Goal: Information Seeking & Learning: Find specific page/section

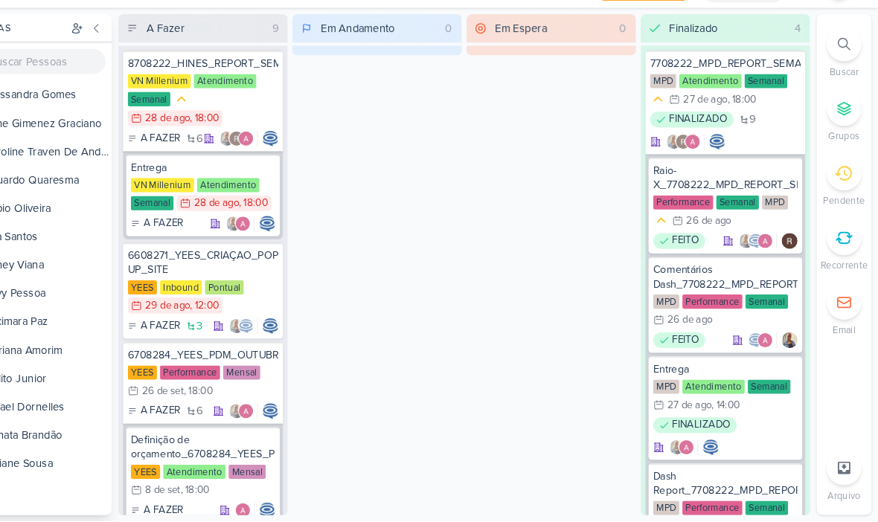
scroll to position [881, 0]
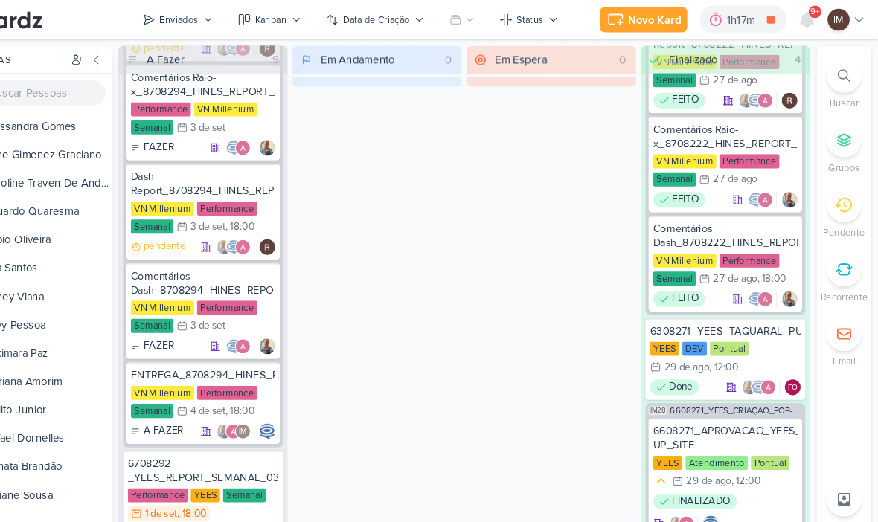
click at [805, 22] on icon at bounding box center [811, 18] width 12 height 13
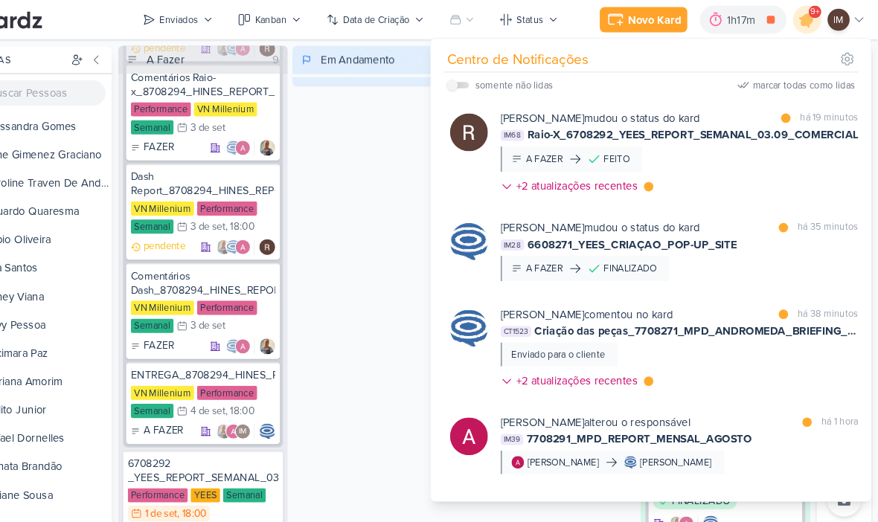
scroll to position [0, 0]
click at [570, 176] on div "+2 atualizações recentes" at bounding box center [596, 176] width 118 height 16
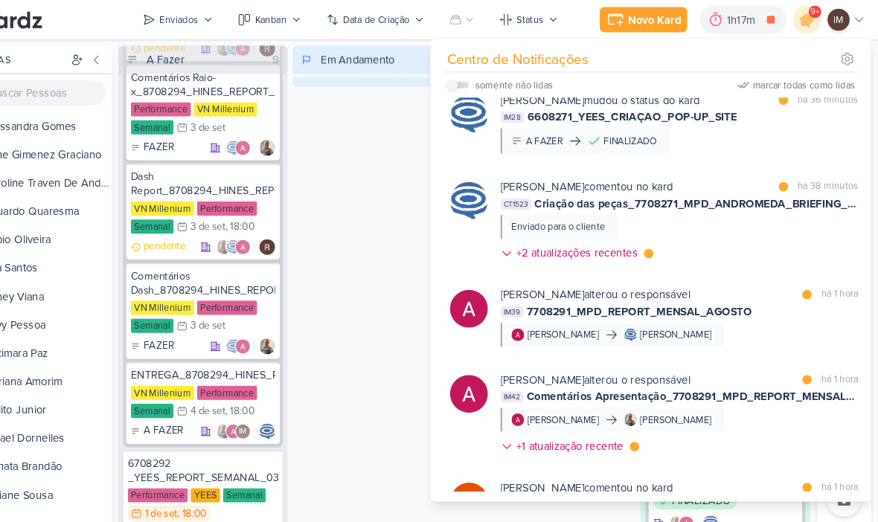
scroll to position [217, 0]
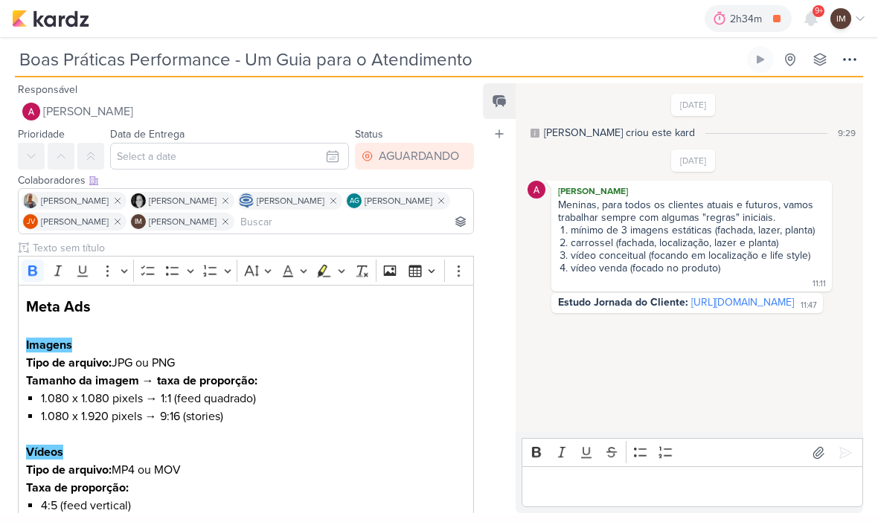
click at [72, 35] on div "2h34m Fazer Kardz mensais e semanais 0h8m Hoje 2h34m Semana 0h8m Mês 0h8m Nenhu…" at bounding box center [439, 18] width 854 height 37
click at [854, 63] on icon at bounding box center [850, 60] width 18 height 18
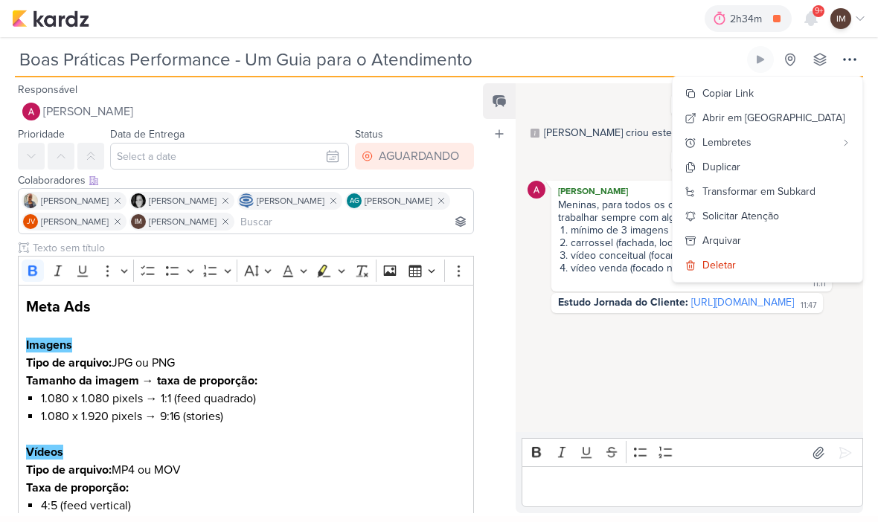
click at [593, 246] on li "carrossel (fachada, localização, lazer e planta)" at bounding box center [693, 243] width 266 height 13
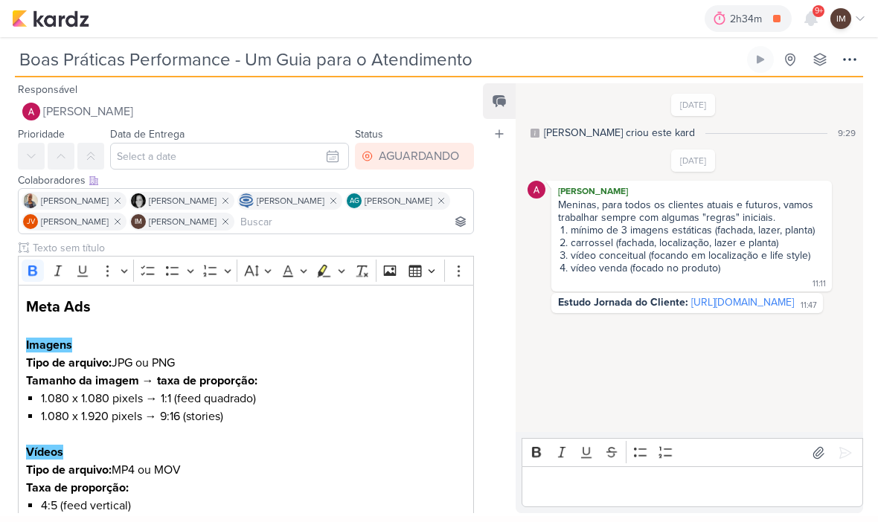
click at [87, 15] on img at bounding box center [50, 19] width 77 height 18
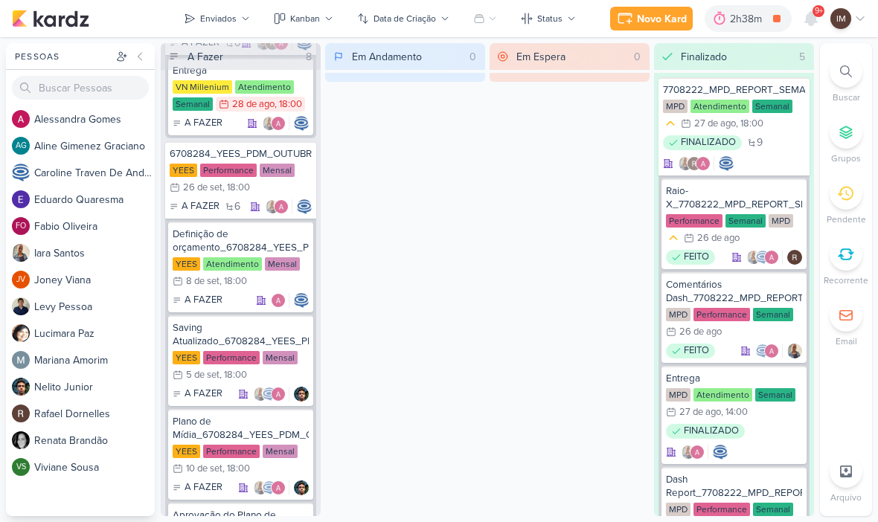
scroll to position [118, 0]
click at [211, 240] on div "Definição de orçamento_6708284_YEES_PDM_OUTUBRO" at bounding box center [241, 240] width 136 height 27
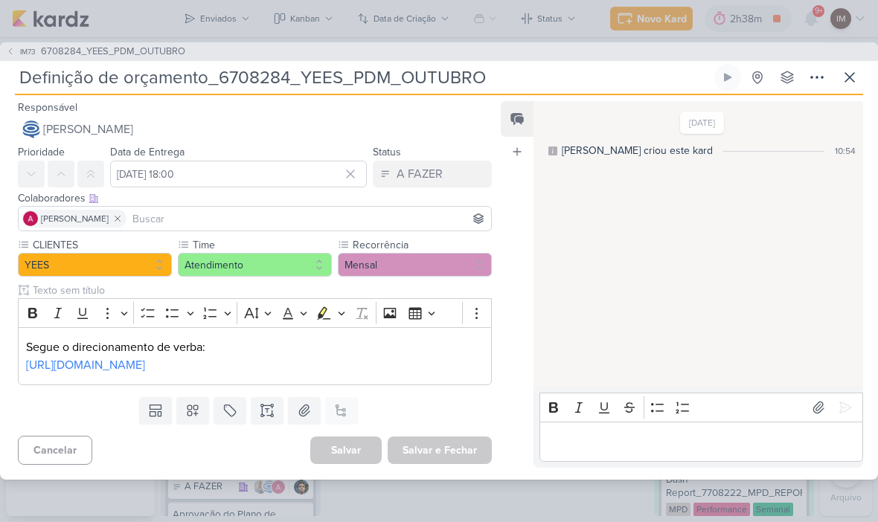
click at [854, 71] on icon at bounding box center [850, 77] width 18 height 18
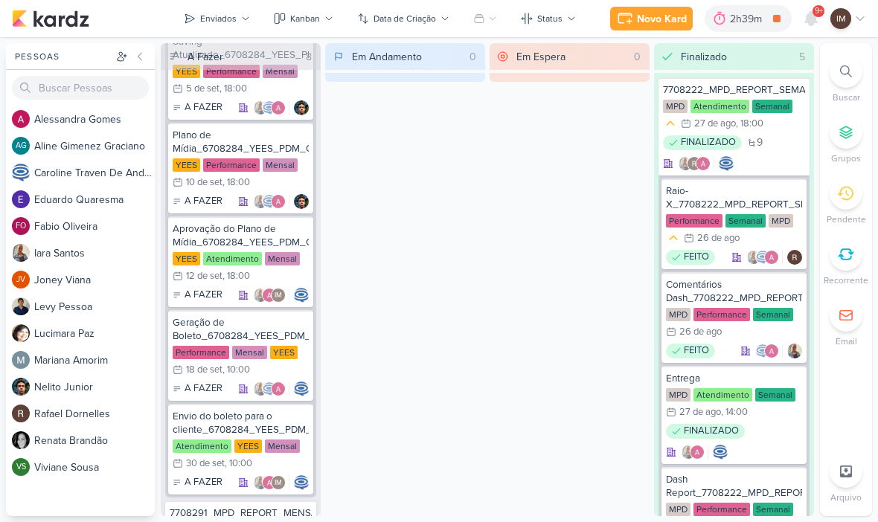
scroll to position [418, 0]
